Goal: Task Accomplishment & Management: Complete application form

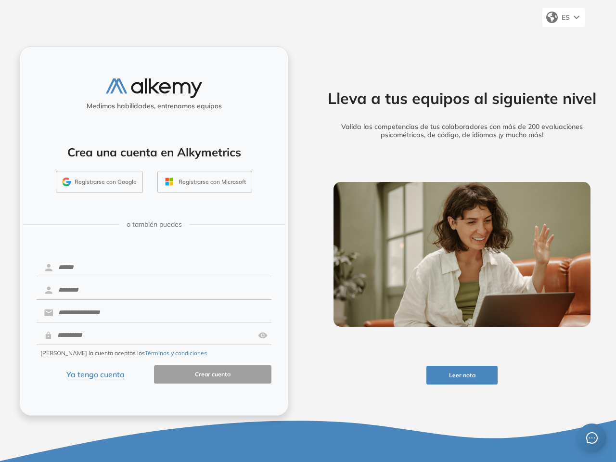
click at [308, 231] on div "Lleva a tus equipos al siguiente nivel Valida las competencias de tus colaborad…" at bounding box center [462, 231] width 308 height 462
click at [563, 17] on span "ES" at bounding box center [565, 17] width 8 height 9
click at [462, 375] on button "Leer nota" at bounding box center [462, 375] width 72 height 19
click at [100, 182] on button "Registrarse con Google" at bounding box center [99, 182] width 87 height 22
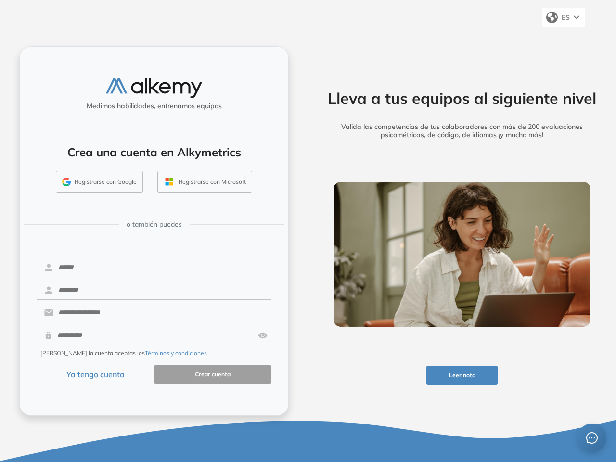
click at [204, 182] on button "Registrarse con Microsoft" at bounding box center [204, 182] width 95 height 22
click at [263, 335] on img at bounding box center [263, 335] width 10 height 18
click at [153, 353] on button "Términos y condiciones" at bounding box center [176, 353] width 62 height 9
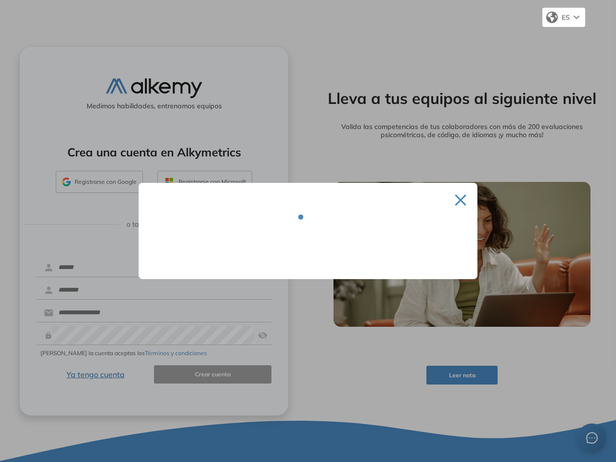
click at [95, 374] on div at bounding box center [308, 231] width 616 height 462
